Goal: Information Seeking & Learning: Learn about a topic

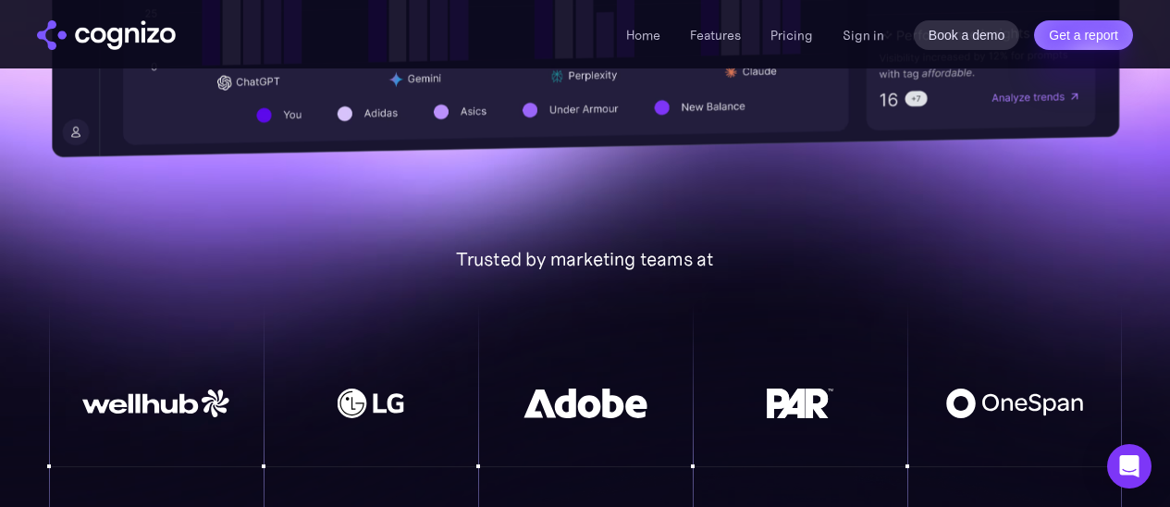
scroll to position [1110, 0]
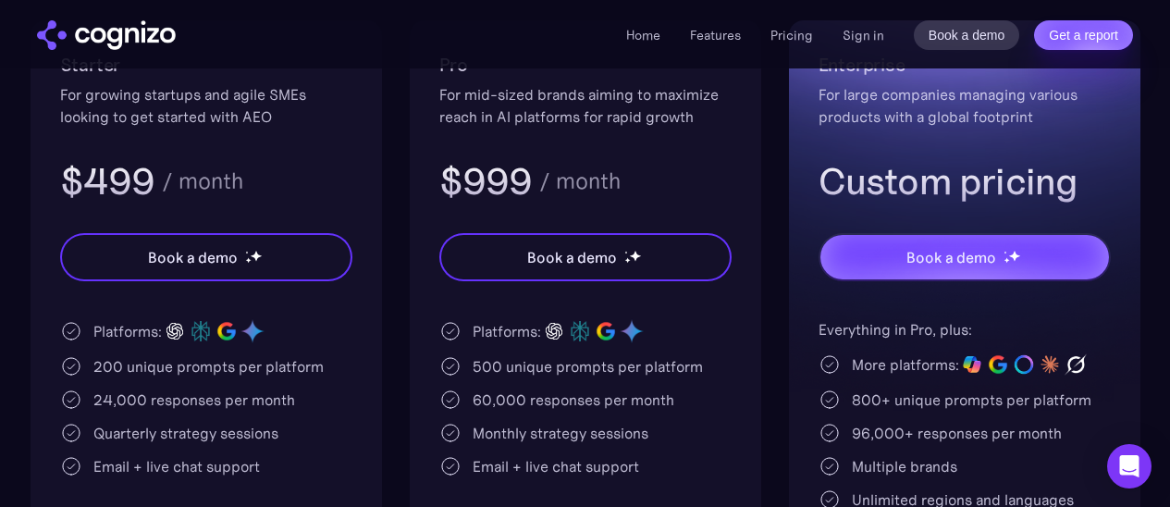
scroll to position [555, 0]
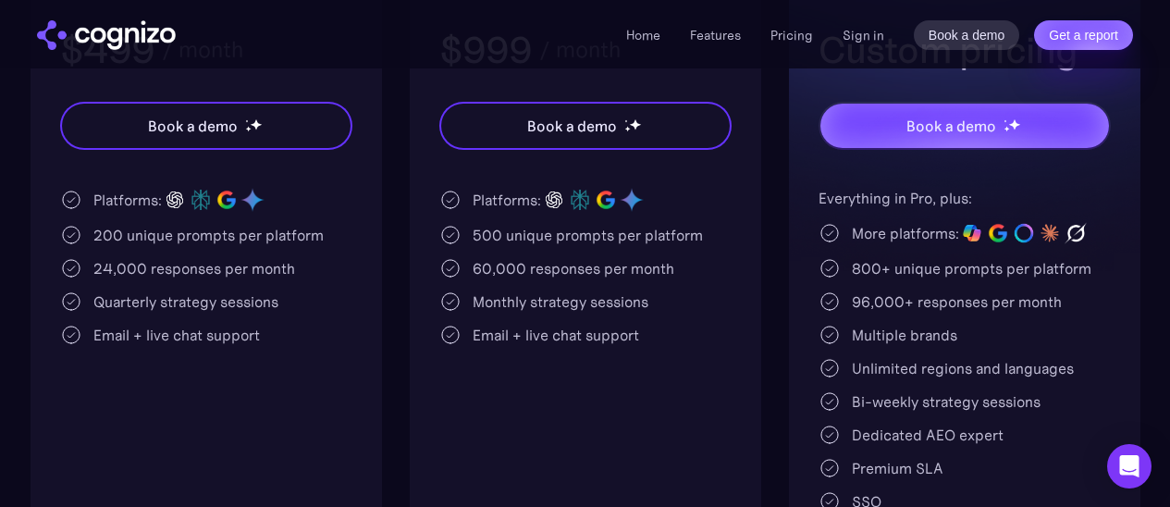
drag, startPoint x: 186, startPoint y: 243, endPoint x: 294, endPoint y: 248, distance: 108.3
click at [294, 248] on div "Platforms: 200 unique prompts per platform 24,000 responses per month Quarterly…" at bounding box center [206, 266] width 292 height 159
drag, startPoint x: 179, startPoint y: 241, endPoint x: 299, endPoint y: 233, distance: 119.6
click at [299, 233] on div "200 unique prompts per platform" at bounding box center [208, 235] width 230 height 22
click at [345, 242] on div "200 unique prompts per platform" at bounding box center [206, 235] width 292 height 22
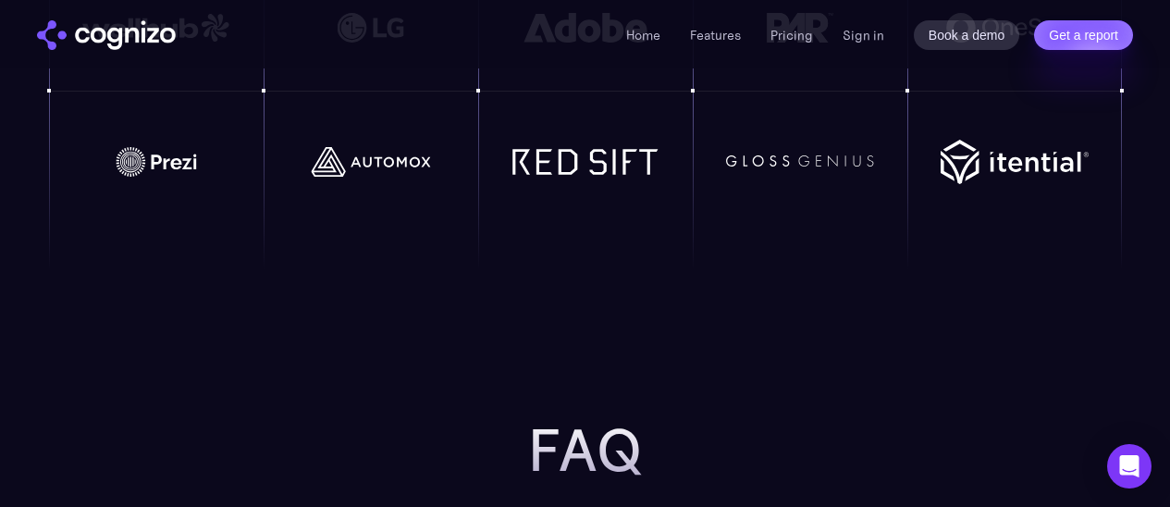
scroll to position [3663, 0]
